Goal: Task Accomplishment & Management: Use online tool/utility

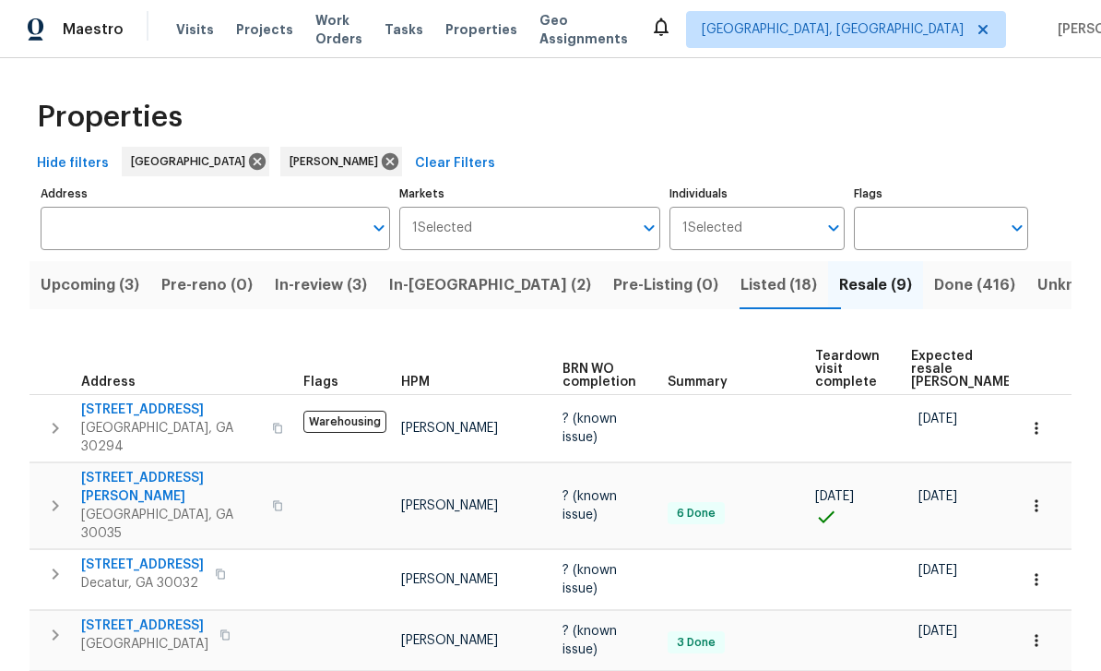
click at [333, 32] on span "Work Orders" at bounding box center [338, 29] width 47 height 37
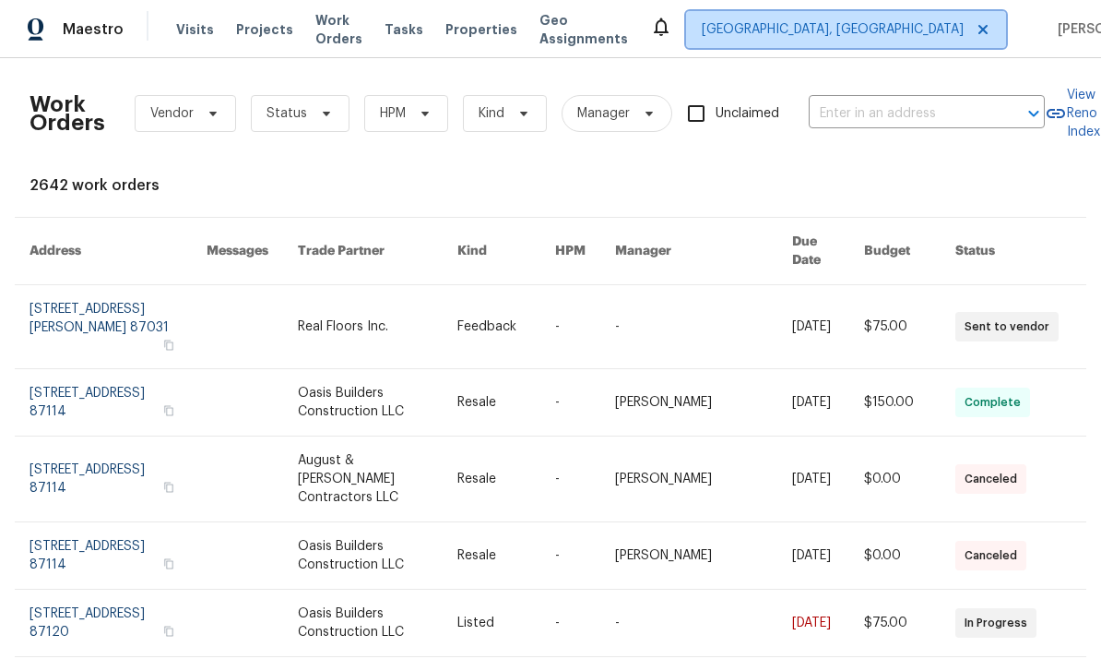
click at [868, 44] on span "[GEOGRAPHIC_DATA], [GEOGRAPHIC_DATA]" at bounding box center [846, 29] width 320 height 37
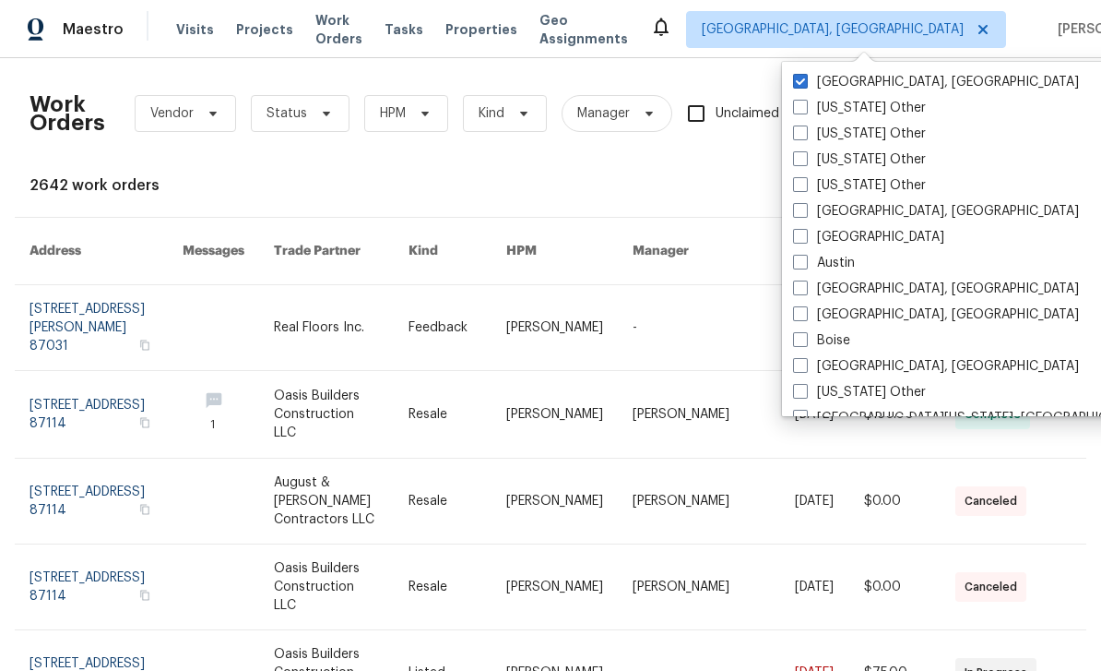
click at [803, 236] on span at bounding box center [800, 236] width 15 height 15
click at [803, 236] on input "[GEOGRAPHIC_DATA]" at bounding box center [799, 234] width 12 height 12
checkbox input "true"
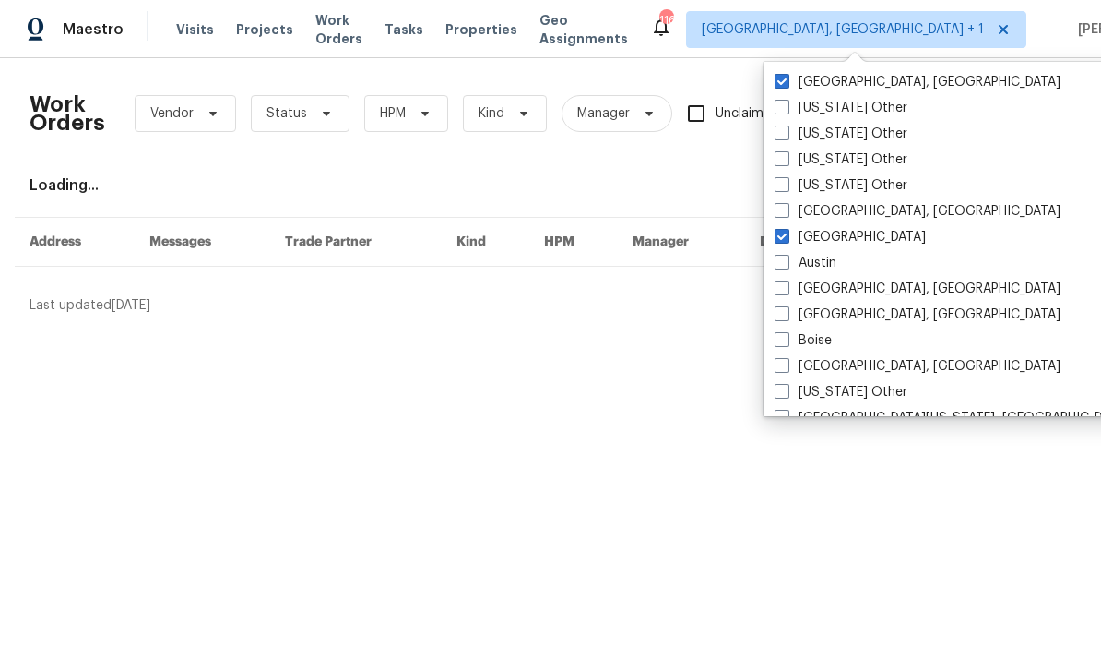
click at [790, 83] on label "[GEOGRAPHIC_DATA], [GEOGRAPHIC_DATA]" at bounding box center [918, 82] width 286 height 18
click at [787, 83] on input "[GEOGRAPHIC_DATA], [GEOGRAPHIC_DATA]" at bounding box center [781, 79] width 12 height 12
checkbox input "false"
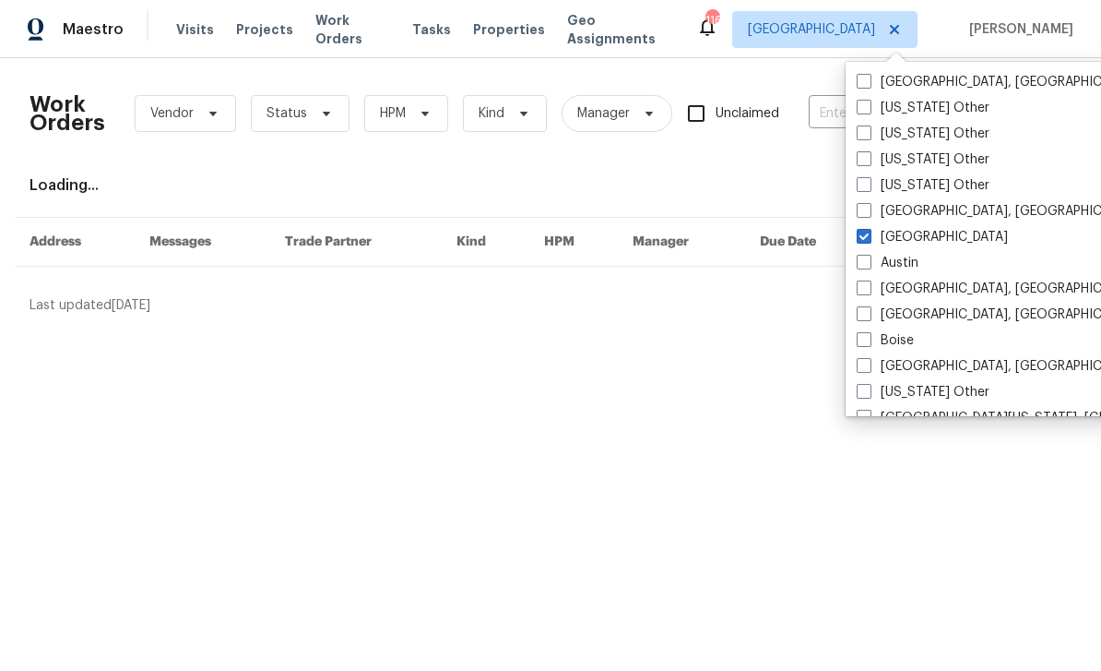
click at [770, 80] on div "Work Orders Vendor Status HPM Kind Manager Unclaimed ​" at bounding box center [538, 113] width 1016 height 81
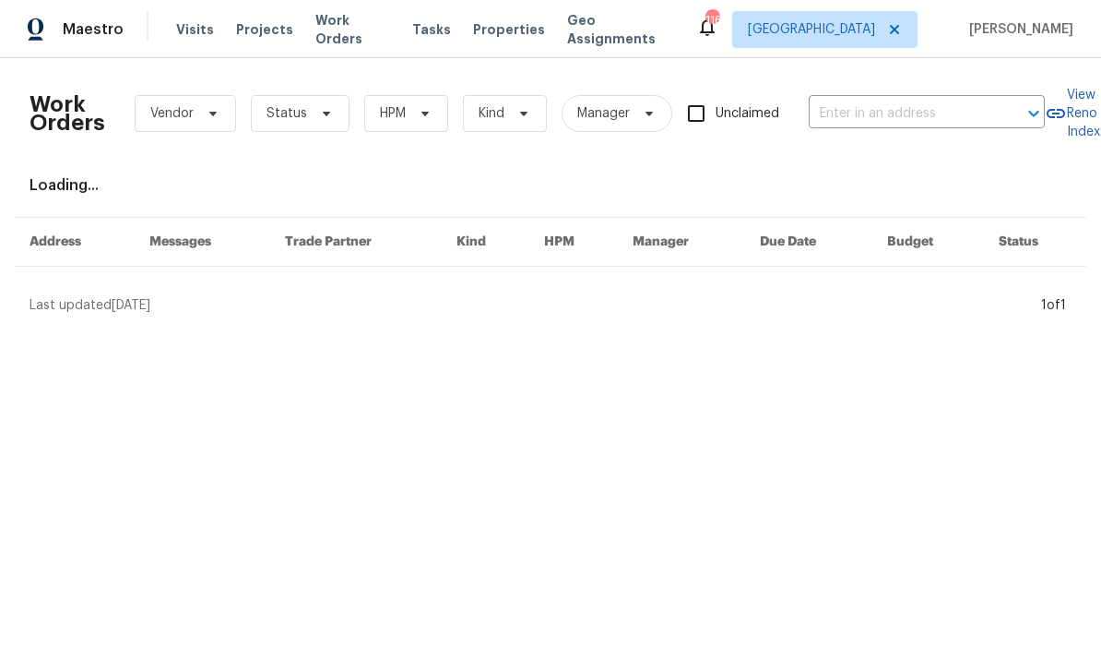
click at [873, 119] on input "text" at bounding box center [901, 114] width 184 height 29
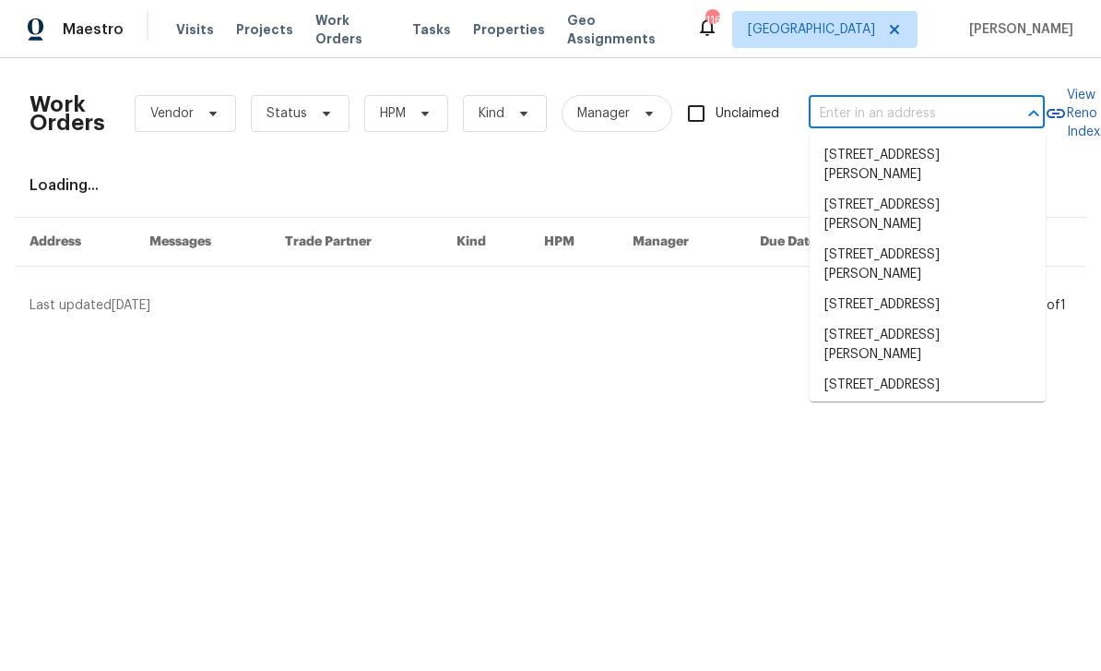
click at [873, 121] on input "text" at bounding box center [901, 114] width 184 height 29
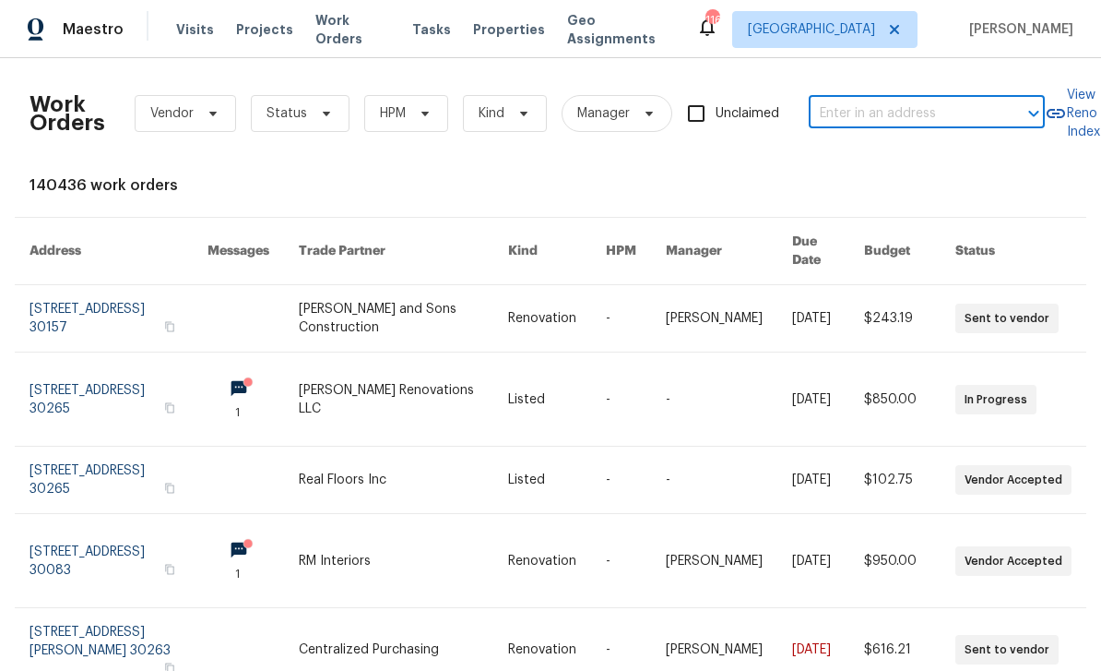
paste input "2031 Austin Park Cir, Decatur, GA 30032"
type input "2031 Austin Park Cir, Decatur, GA 30032"
click at [910, 171] on li "2031 Austin Park Cir, Decatur, GA 30032" at bounding box center [928, 155] width 236 height 30
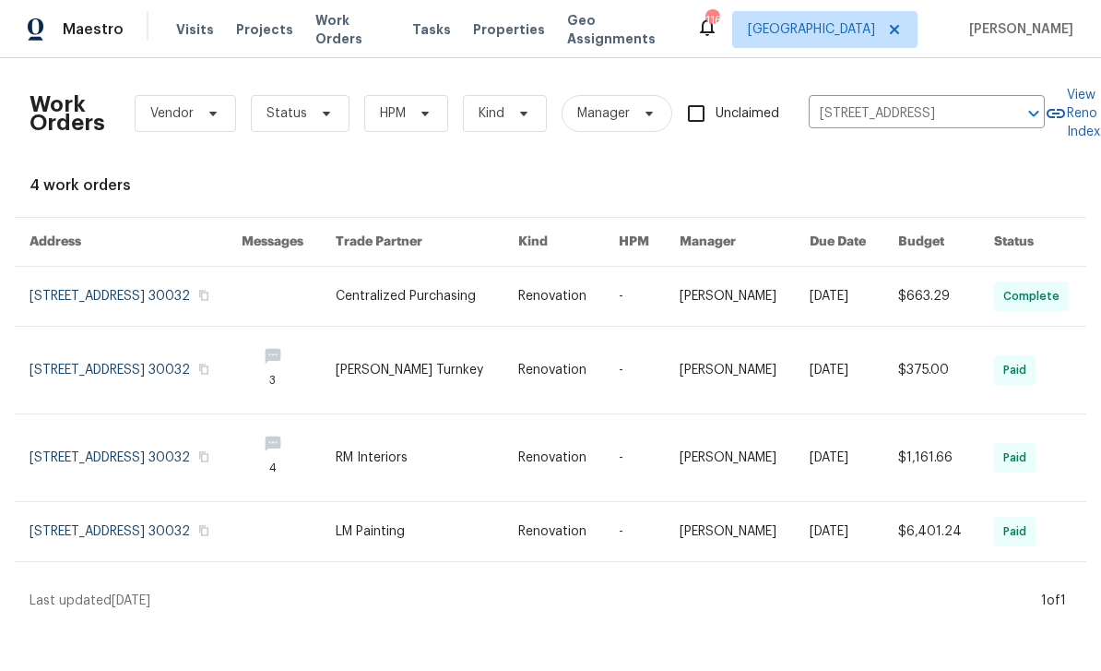
click at [66, 298] on link at bounding box center [136, 296] width 212 height 59
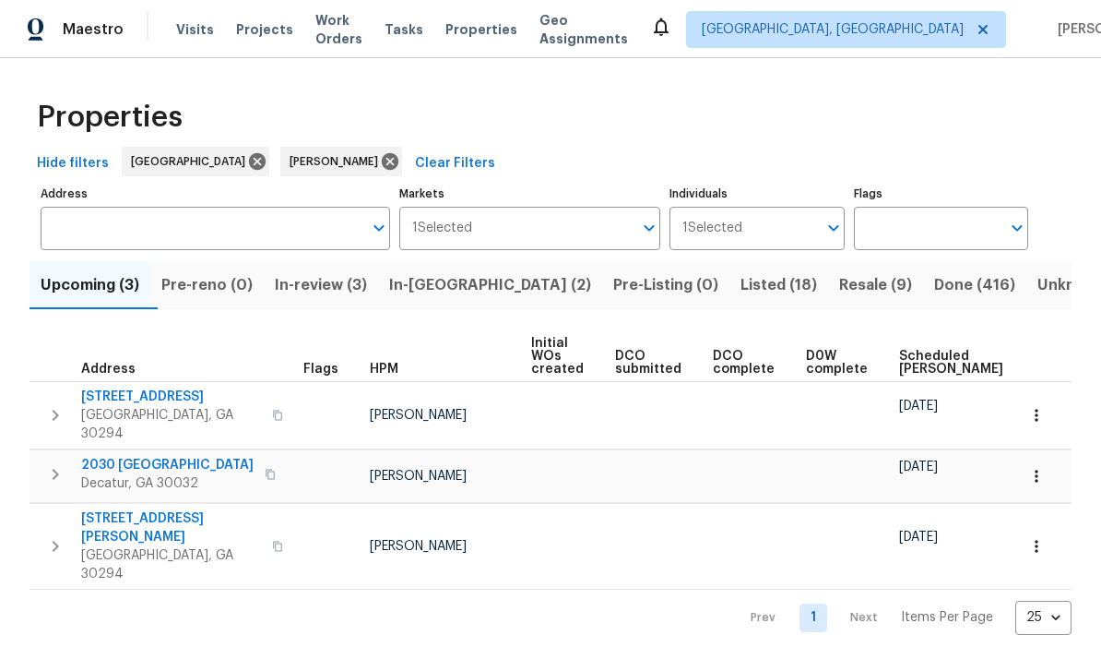
click at [366, 280] on span "In-review (3)" at bounding box center [321, 285] width 92 height 26
